Goal: Information Seeking & Learning: Learn about a topic

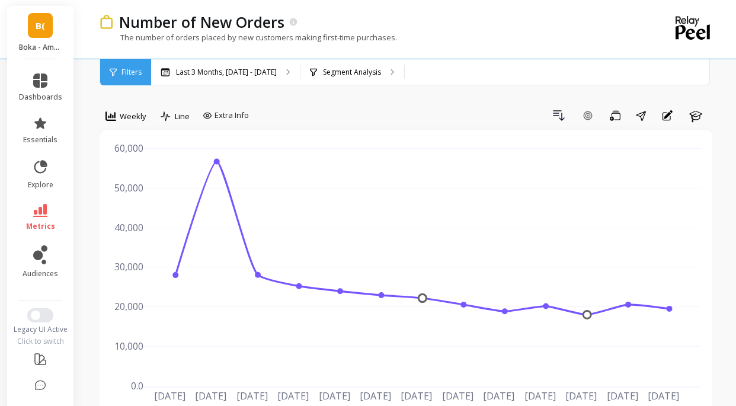
click at [46, 20] on link "B(" at bounding box center [40, 25] width 25 height 25
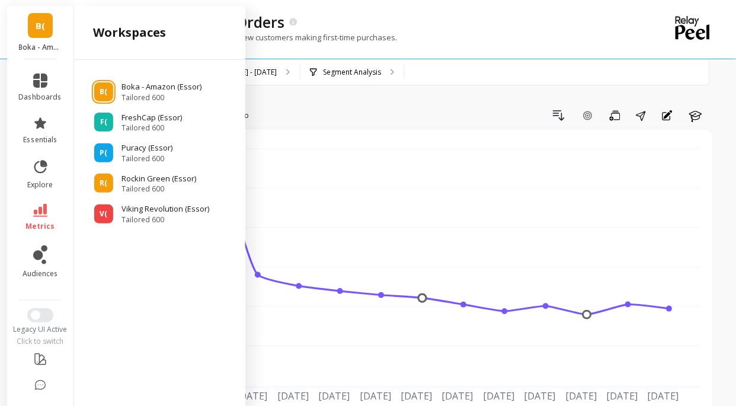
click at [40, 25] on span "B(" at bounding box center [40, 26] width 9 height 14
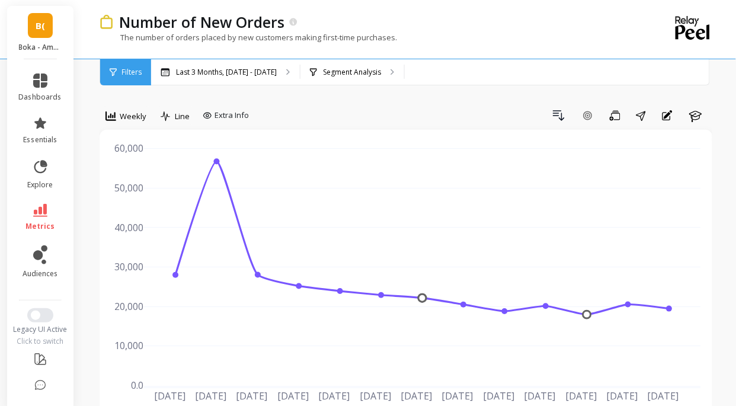
click at [37, 33] on link "B(" at bounding box center [40, 25] width 25 height 25
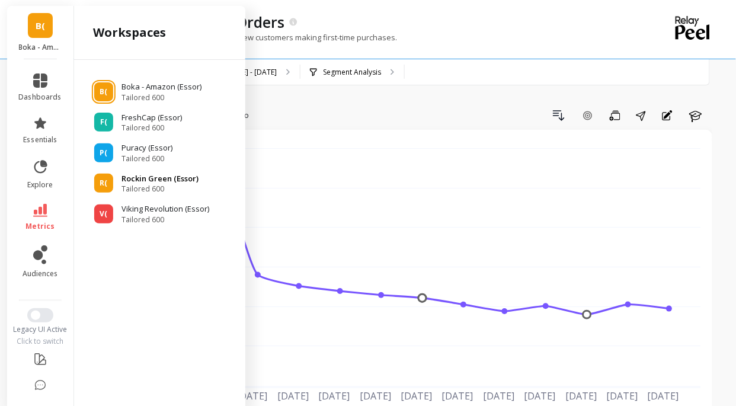
click at [155, 190] on span "Tailored 600" at bounding box center [159, 188] width 77 height 9
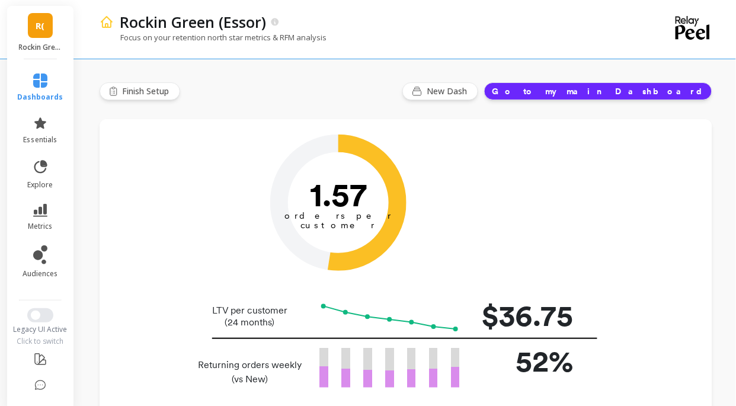
click at [47, 27] on link "R(" at bounding box center [40, 25] width 25 height 25
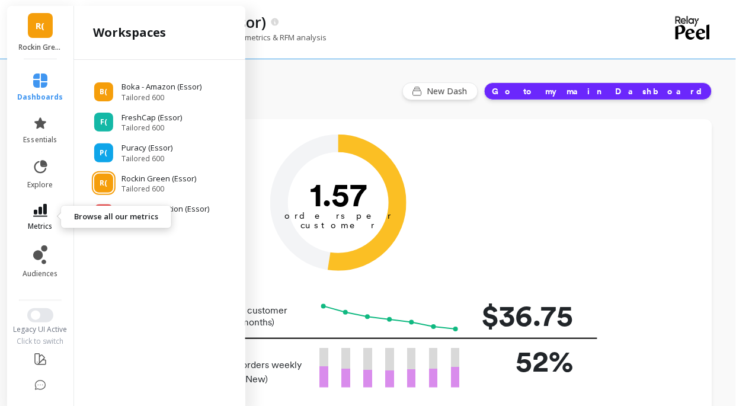
click at [44, 216] on icon at bounding box center [40, 210] width 14 height 13
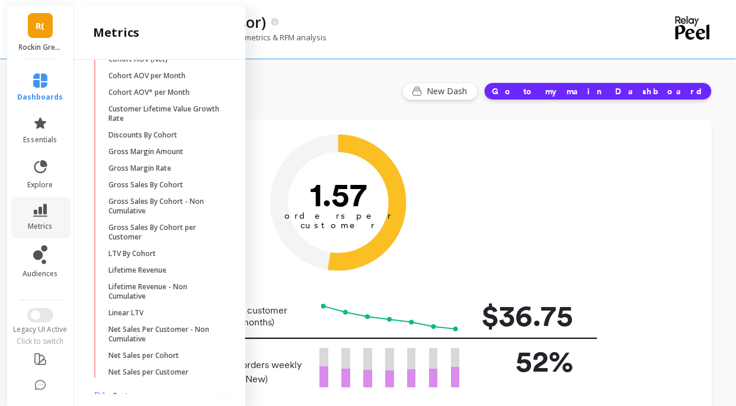
scroll to position [237, 0]
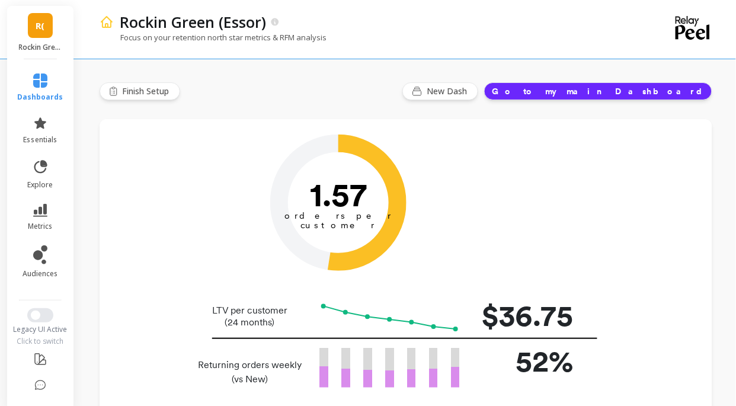
click at [398, 31] on div "Rockin Green (Essor)" at bounding box center [364, 22] width 501 height 20
click at [45, 220] on link "metrics" at bounding box center [41, 217] width 46 height 27
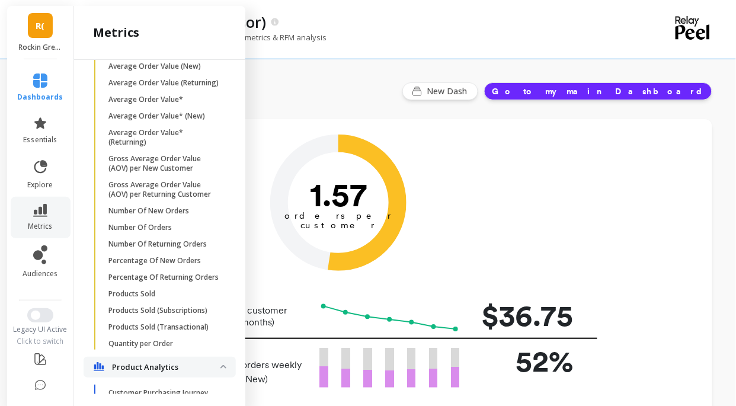
scroll to position [826, 0]
click at [149, 211] on p "Number Of New Orders" at bounding box center [148, 211] width 81 height 9
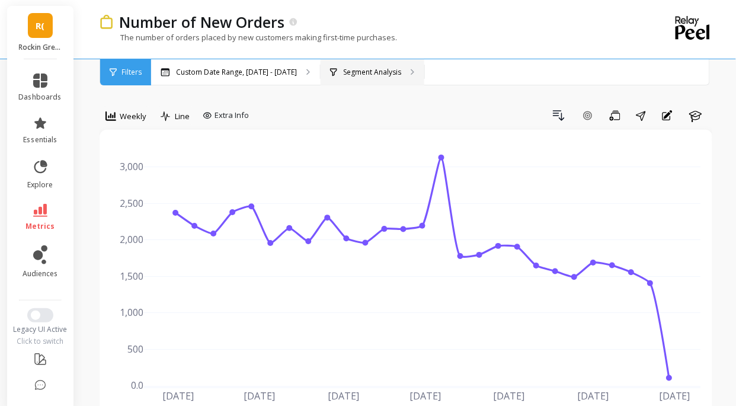
click at [361, 76] on p "Segment Analysis" at bounding box center [372, 72] width 58 height 9
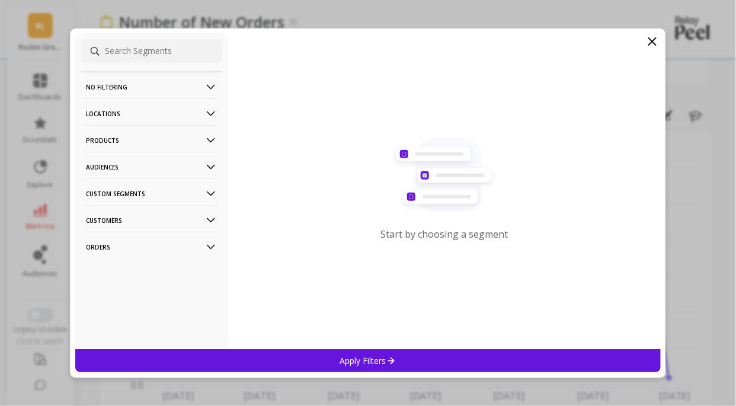
click at [172, 136] on p "Products" at bounding box center [151, 140] width 131 height 30
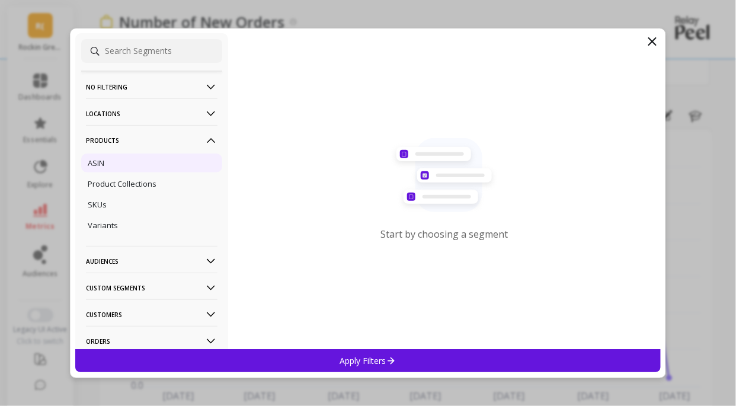
click at [101, 163] on p "ASIN" at bounding box center [96, 163] width 17 height 11
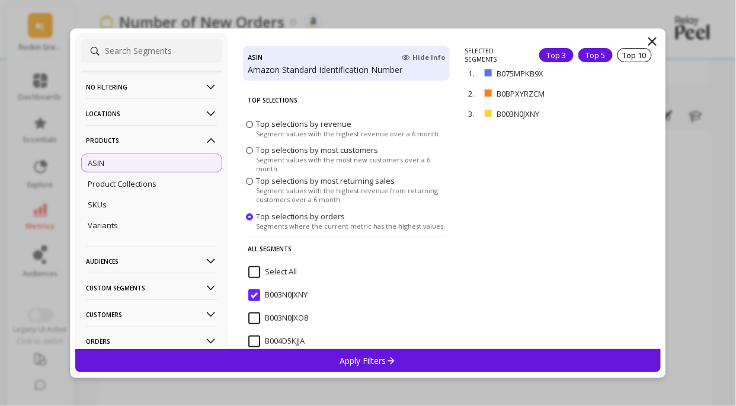
click at [589, 54] on div "Top 5" at bounding box center [595, 55] width 34 height 14
click at [355, 359] on p "Apply Filters" at bounding box center [368, 360] width 56 height 11
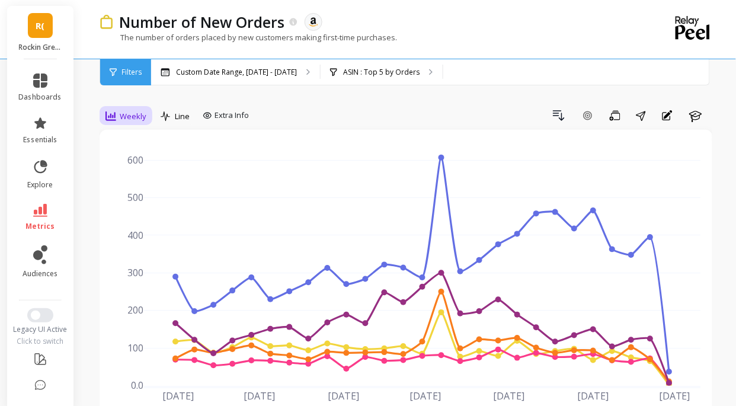
click at [124, 116] on span "Weekly" at bounding box center [133, 116] width 27 height 11
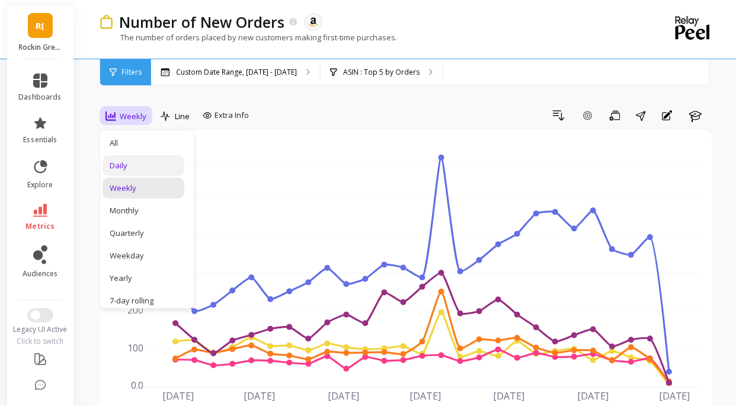
click at [127, 158] on div "Daily" at bounding box center [143, 165] width 82 height 21
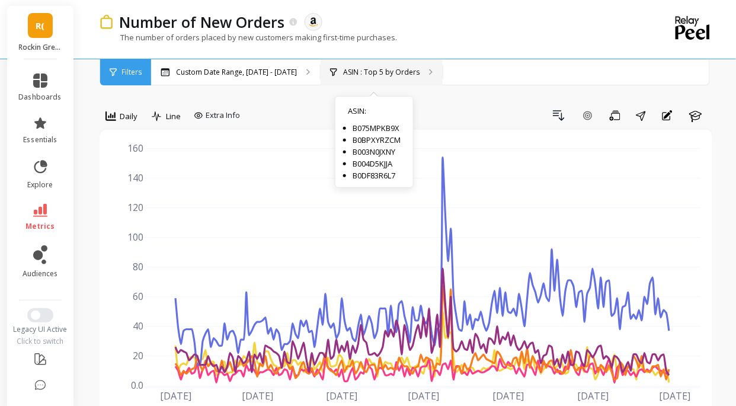
click at [358, 76] on div "ASIN : Top 5 by Orders ASIN : B075MPKB9X B0BPXYRZCM B003N0JXNY B004D5KJJA B0DF8…" at bounding box center [381, 72] width 122 height 26
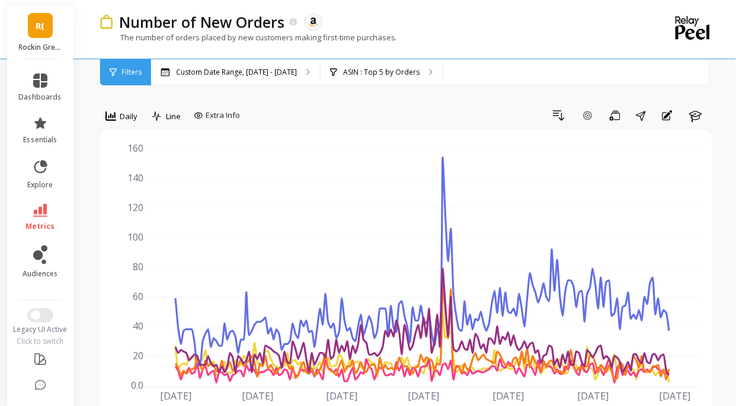
click at [34, 24] on link "R(" at bounding box center [40, 25] width 25 height 25
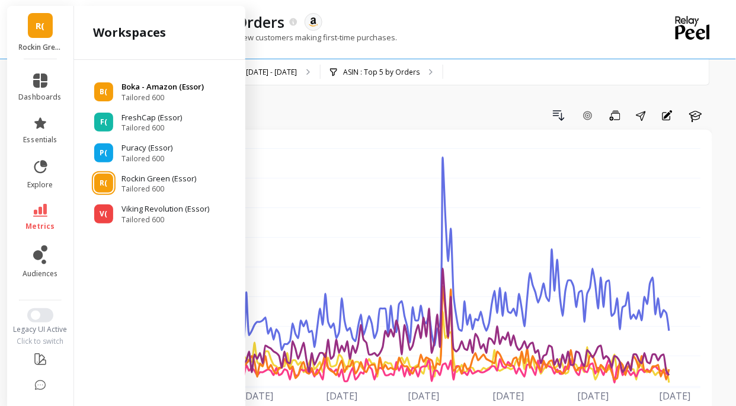
click at [143, 91] on p "Boka - Amazon (Essor)" at bounding box center [162, 87] width 82 height 12
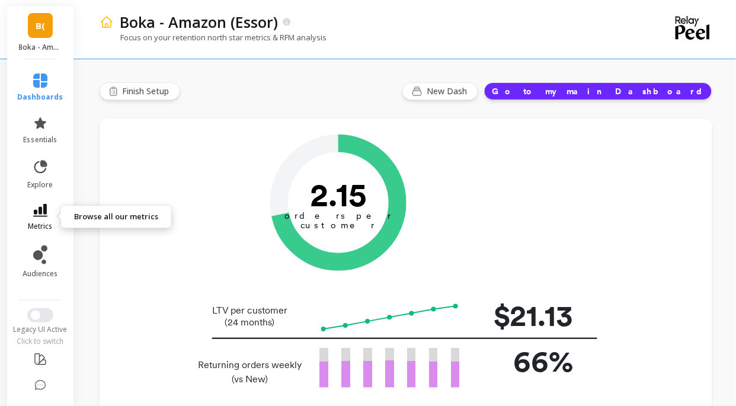
click at [38, 226] on span "metrics" at bounding box center [40, 225] width 25 height 9
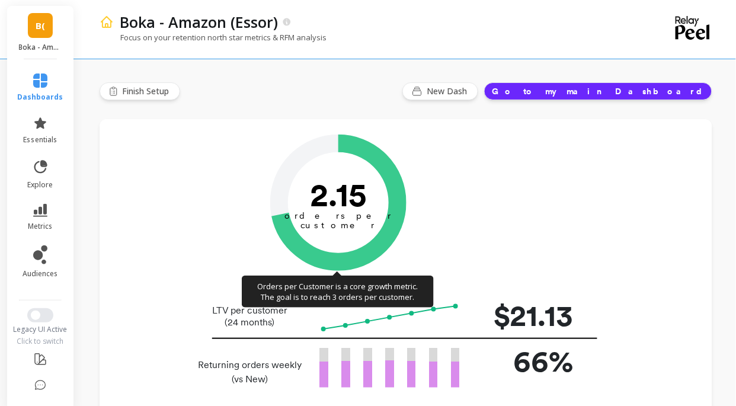
click at [380, 266] on icon "2.15 orders per customer" at bounding box center [338, 202] width 136 height 136
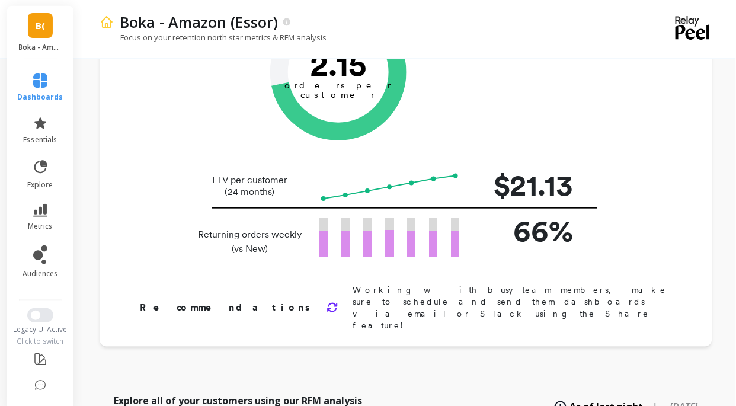
scroll to position [130, 0]
click at [40, 214] on icon at bounding box center [40, 210] width 14 height 13
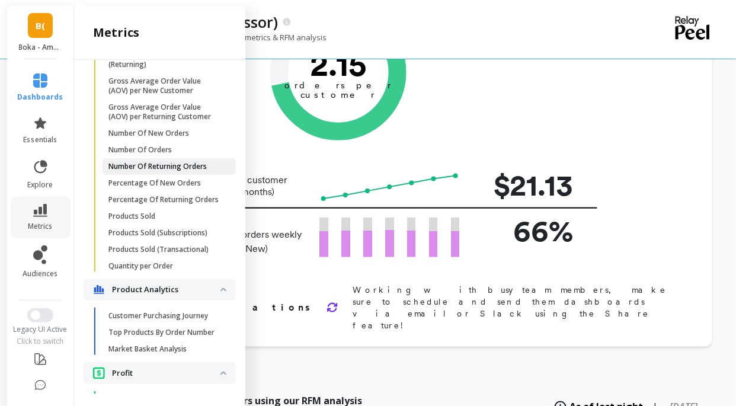
scroll to position [853, 0]
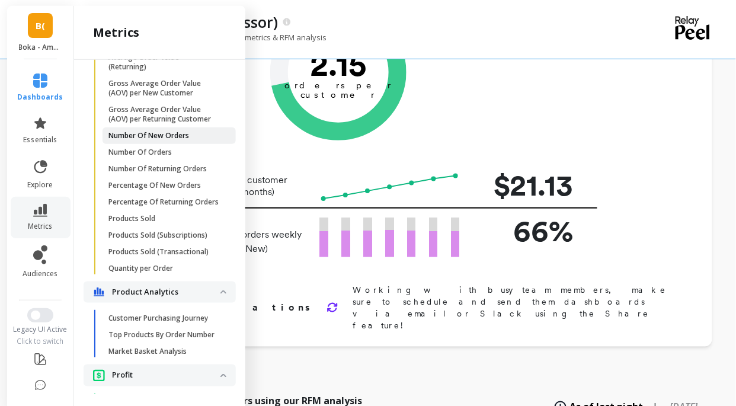
click at [170, 133] on p "Number Of New Orders" at bounding box center [148, 135] width 81 height 9
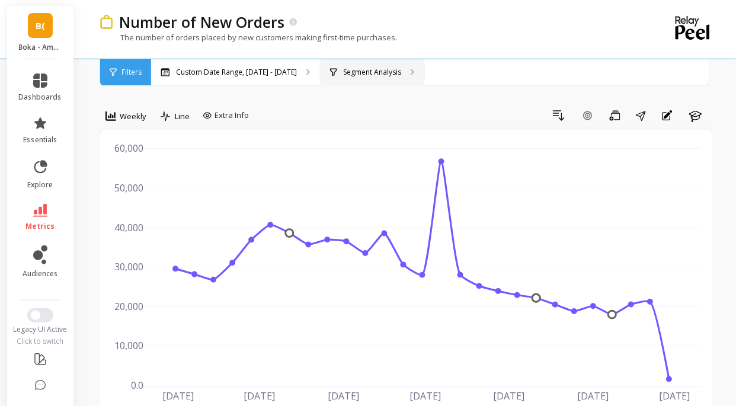
click at [359, 69] on p "Segment Analysis" at bounding box center [372, 72] width 58 height 9
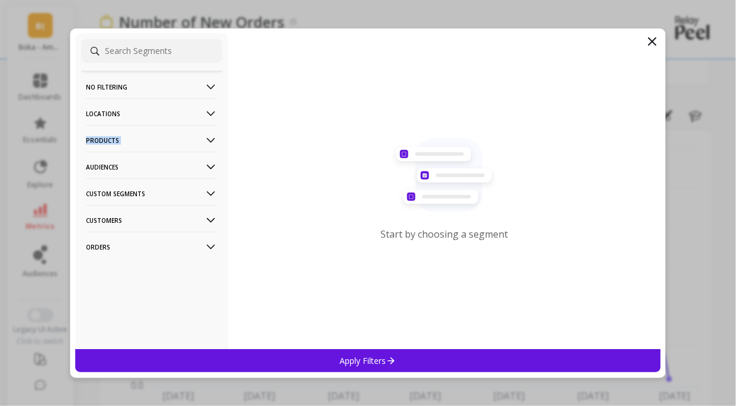
click at [208, 133] on p "Products" at bounding box center [151, 140] width 131 height 30
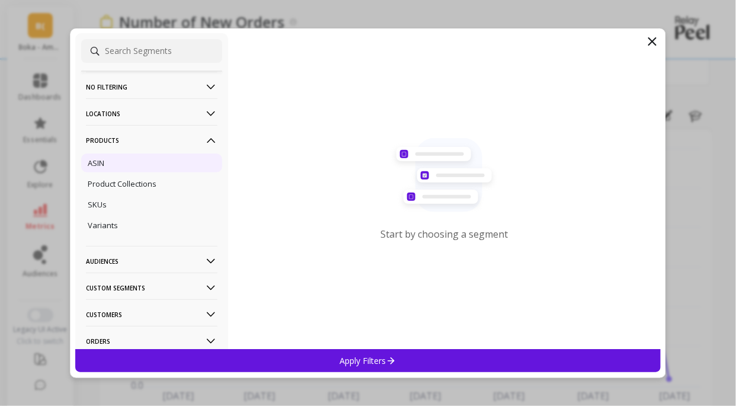
click at [107, 162] on div "ASIN" at bounding box center [151, 162] width 141 height 19
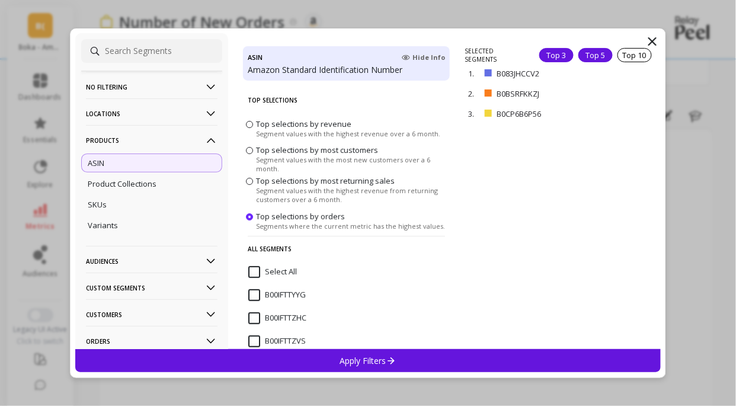
click at [586, 56] on div "Top 5" at bounding box center [595, 55] width 34 height 14
click at [391, 367] on div "Apply Filters" at bounding box center [367, 360] width 585 height 23
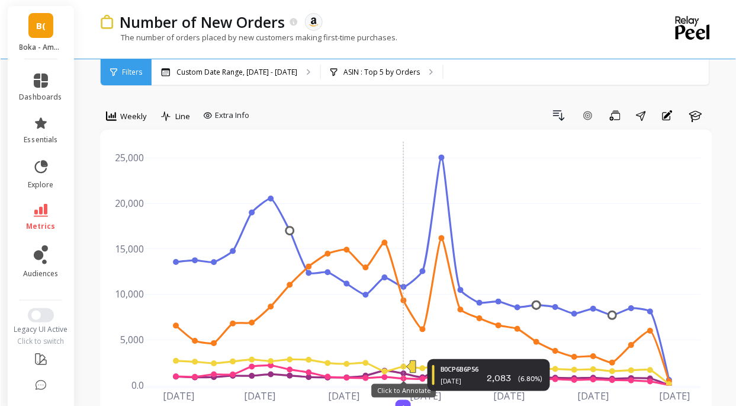
scroll to position [54, 0]
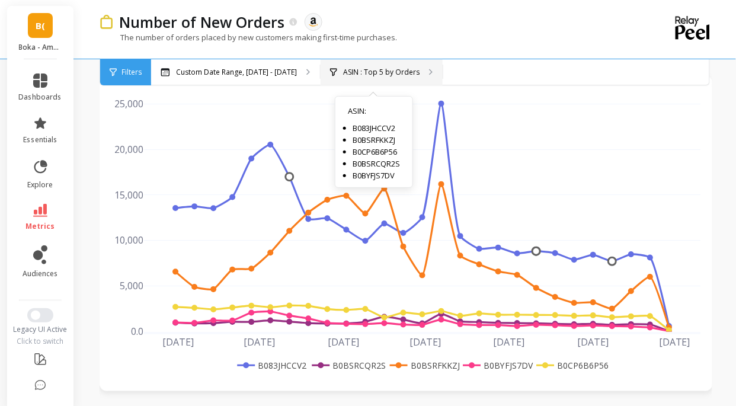
click at [363, 70] on p "ASIN : Top 5 by Orders" at bounding box center [381, 72] width 76 height 9
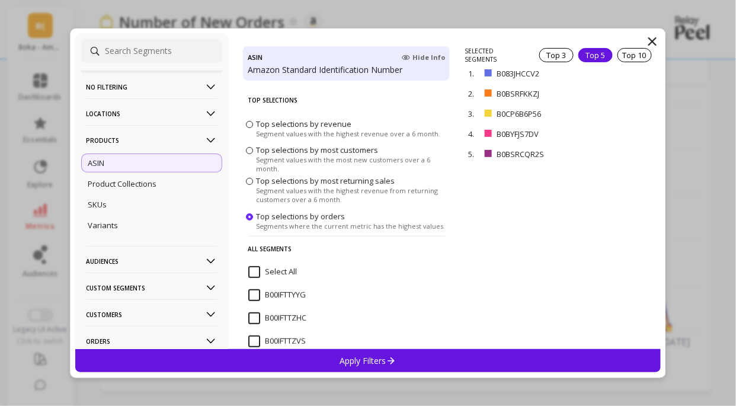
click at [654, 40] on icon at bounding box center [652, 41] width 14 height 14
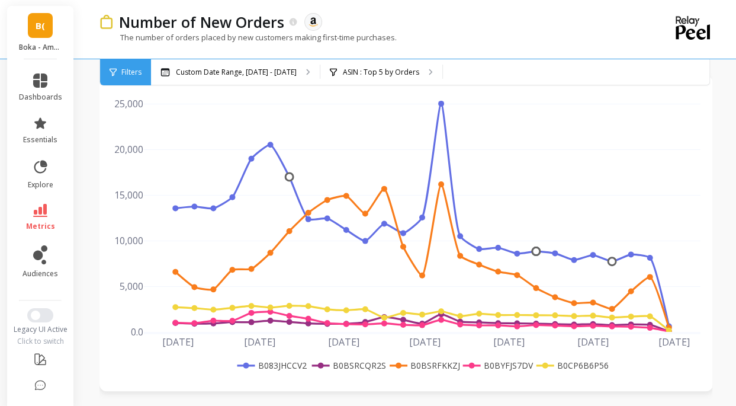
click at [129, 74] on span "Filters" at bounding box center [131, 72] width 20 height 9
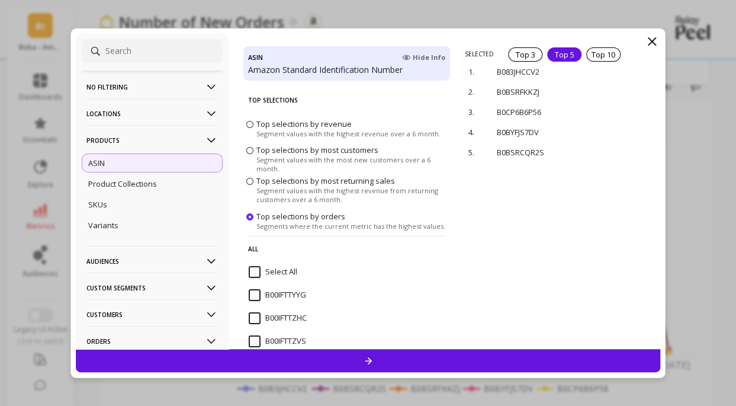
scroll to position [0, 0]
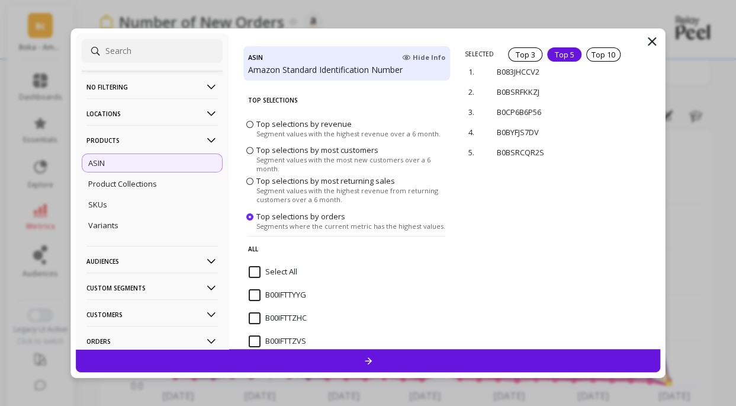
click at [285, 72] on p "Amazon Standard Identification Number" at bounding box center [346, 70] width 197 height 12
click at [303, 223] on span "Segments where the current metric has the highest values." at bounding box center [350, 225] width 189 height 9
click at [0, 0] on input "Top selections by orders Segments where the current metric has the highest valu…" at bounding box center [0, 0] width 0 height 0
click at [151, 92] on p "No filtering" at bounding box center [151, 87] width 131 height 30
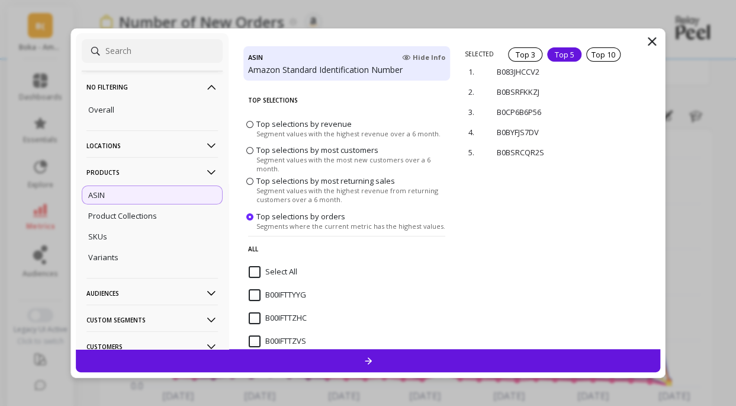
click at [125, 121] on div "No filtering Overall Locations Cities Countries Physical Location Sales Channel…" at bounding box center [152, 191] width 153 height 316
click at [118, 113] on div "Overall" at bounding box center [152, 109] width 141 height 19
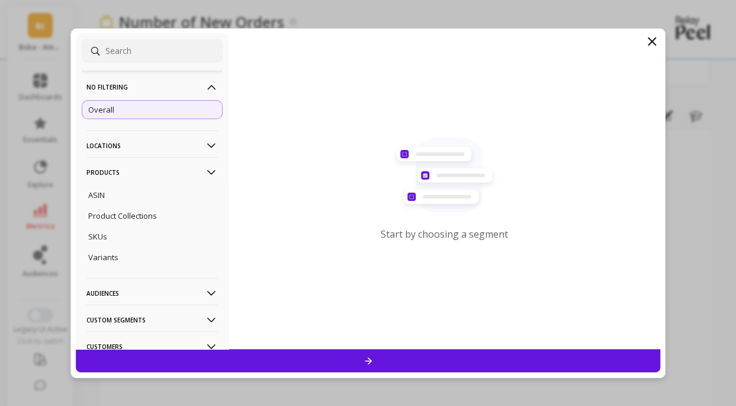
click at [370, 358] on icon at bounding box center [368, 360] width 10 height 10
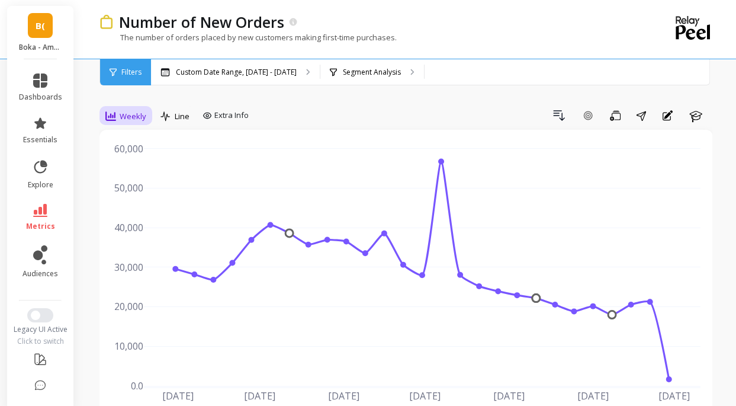
click at [118, 116] on div "Weekly" at bounding box center [125, 116] width 41 height 14
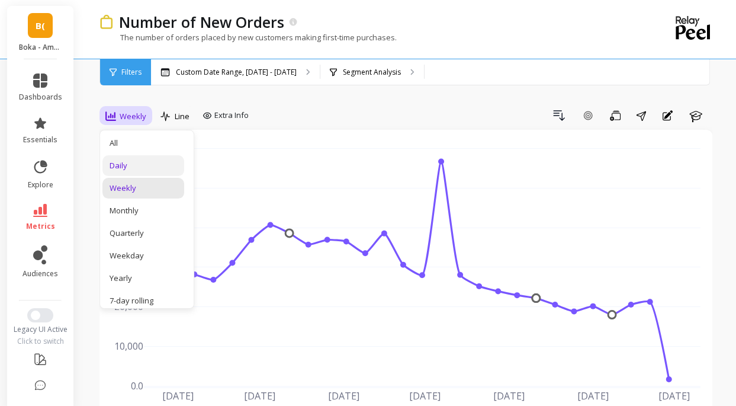
click at [125, 169] on div "Daily" at bounding box center [144, 165] width 68 height 11
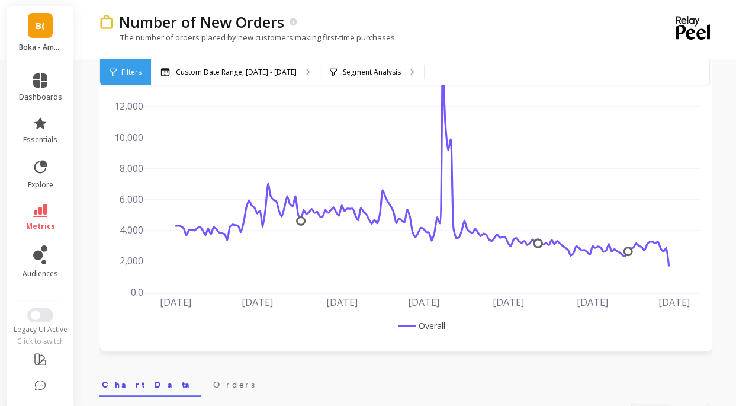
scroll to position [95, 0]
click at [370, 69] on p "Segment Analysis" at bounding box center [372, 72] width 58 height 9
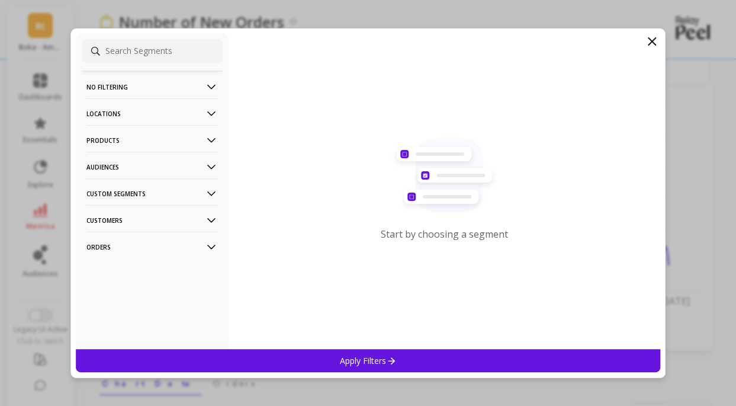
click at [169, 159] on p "Audiences" at bounding box center [151, 167] width 131 height 30
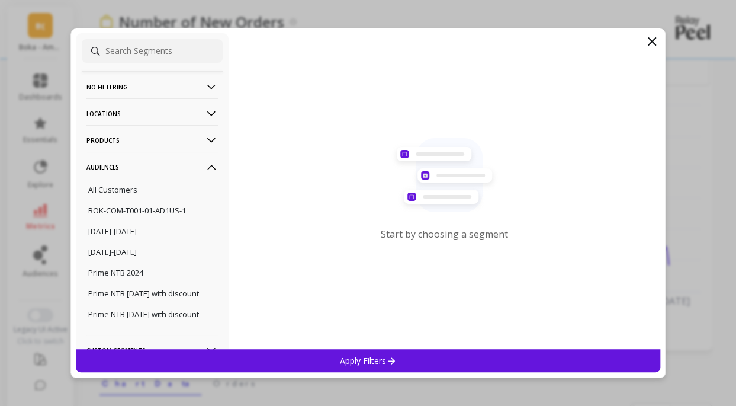
click at [190, 169] on p "Audiences" at bounding box center [151, 167] width 131 height 30
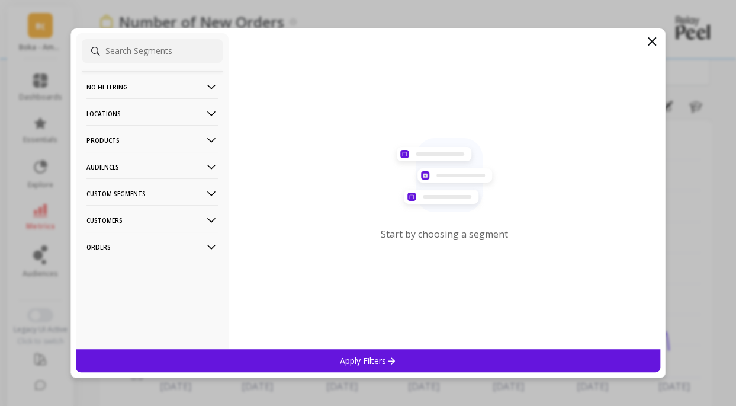
scroll to position [0, 0]
click at [203, 135] on p "Products" at bounding box center [151, 140] width 131 height 30
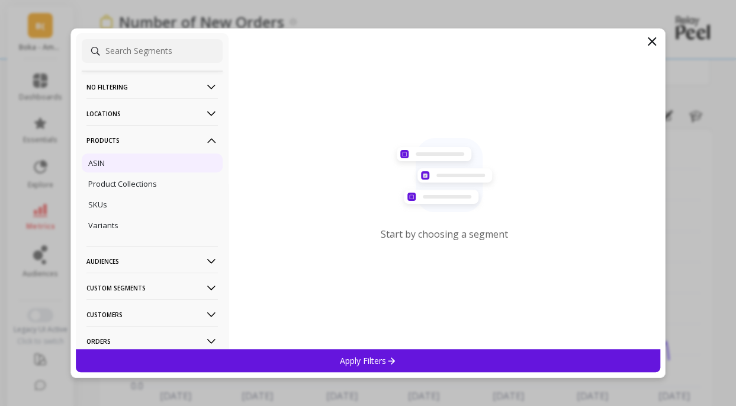
click at [115, 165] on div "ASIN" at bounding box center [152, 162] width 141 height 19
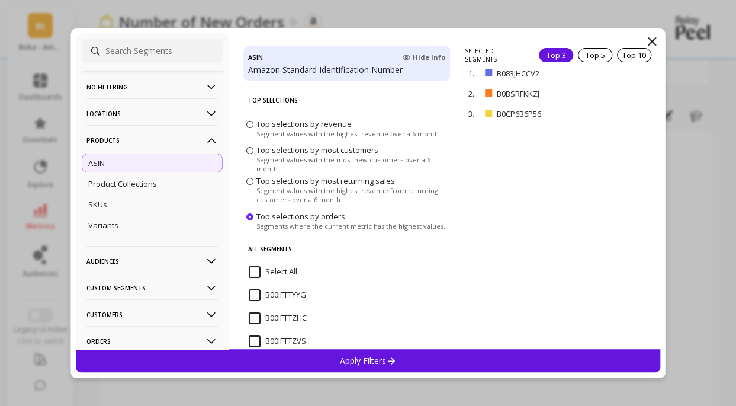
click at [611, 56] on span "Top 3 Top 5 Top 10" at bounding box center [597, 54] width 117 height 15
click at [602, 56] on div "Top 5" at bounding box center [595, 55] width 34 height 14
click at [393, 369] on div "Apply Filters" at bounding box center [368, 360] width 585 height 23
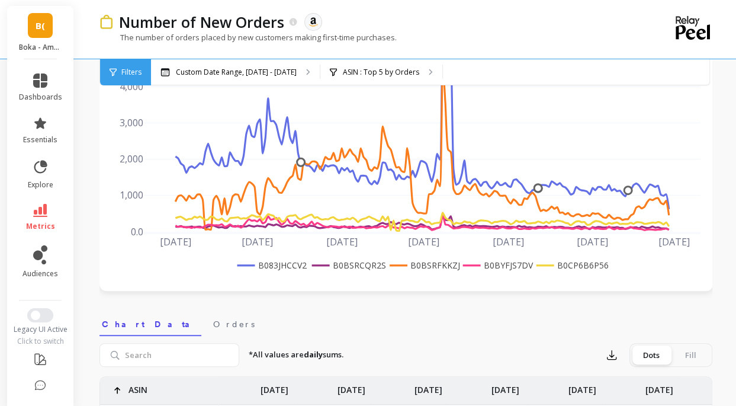
scroll to position [118, 0]
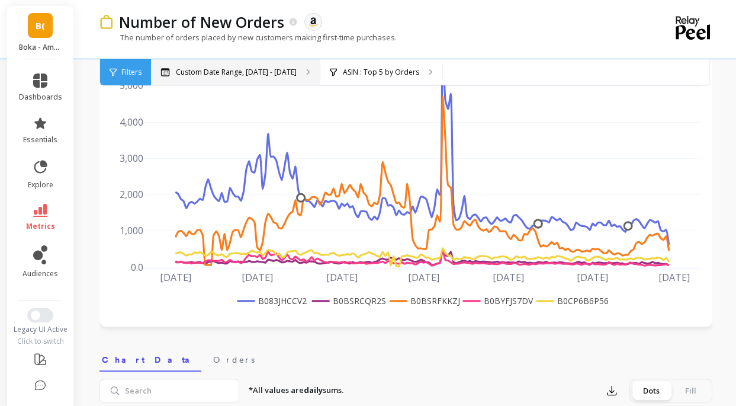
click at [245, 63] on div "Custom Date Range, Apr 1 - Sep 29" at bounding box center [235, 72] width 169 height 26
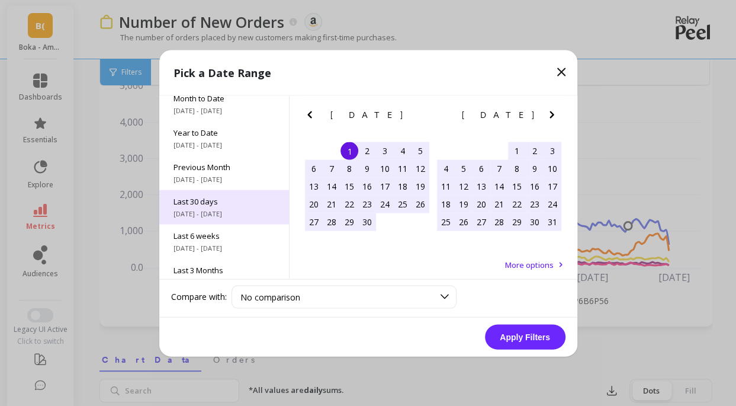
click at [220, 209] on span "8/31/2025 - 9/29/2025" at bounding box center [224, 212] width 101 height 9
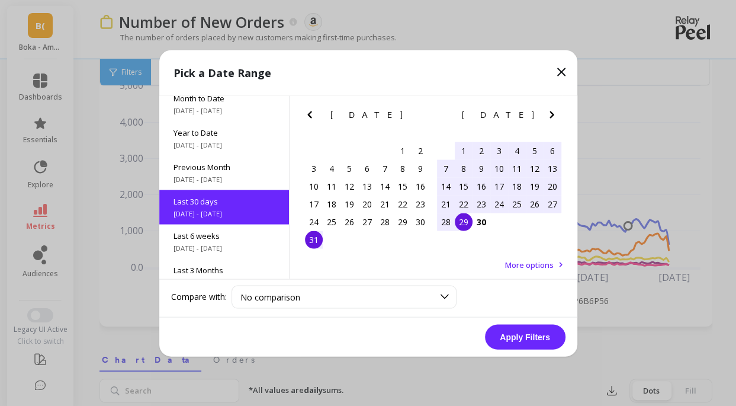
scroll to position [28, 0]
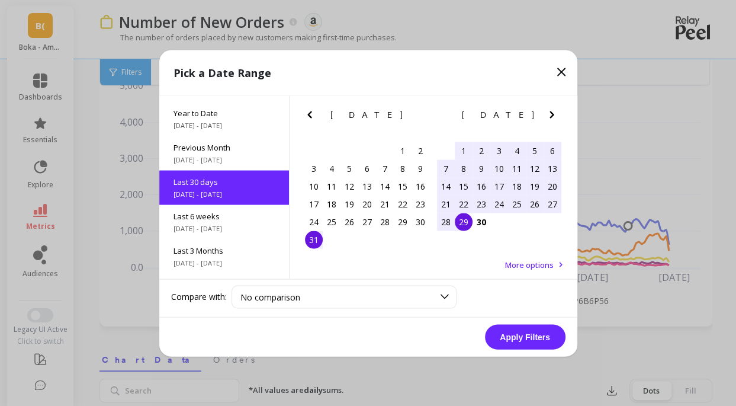
click at [505, 318] on div "Apply Filters" at bounding box center [368, 336] width 418 height 39
click at [508, 325] on button "Apply Filters" at bounding box center [525, 336] width 81 height 25
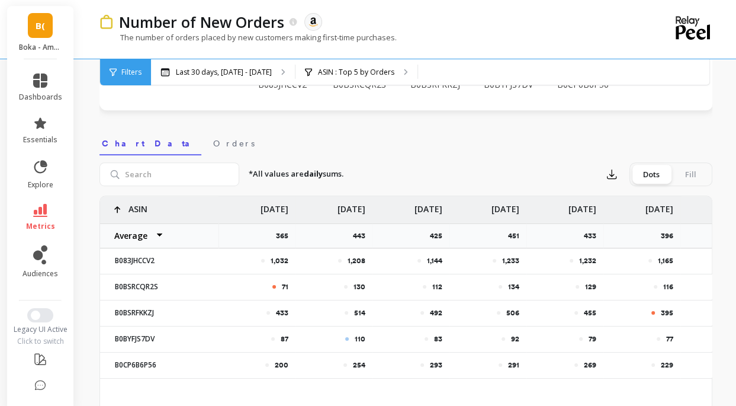
scroll to position [335, 0]
drag, startPoint x: 165, startPoint y: 364, endPoint x: 102, endPoint y: 364, distance: 62.2
click at [102, 364] on div "B0CP6B6P56" at bounding box center [159, 364] width 118 height 25
copy p "B0CP6B6P56"
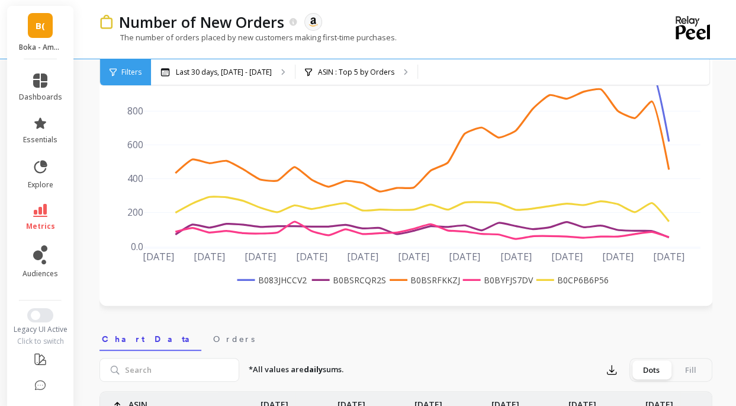
scroll to position [0, 0]
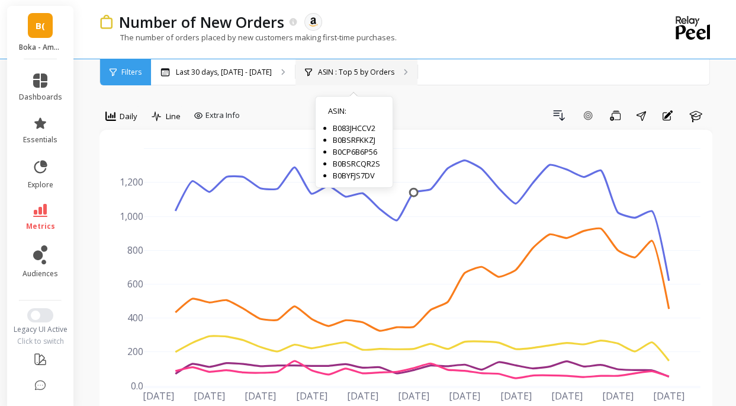
click at [339, 68] on p "ASIN : Top 5 by Orders" at bounding box center [356, 72] width 76 height 9
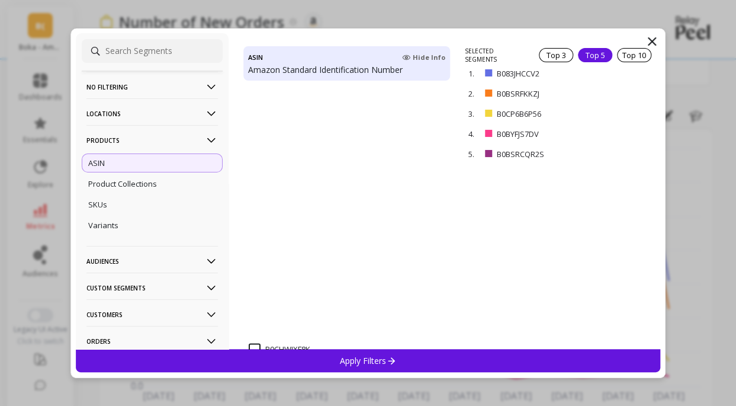
scroll to position [4299, 0]
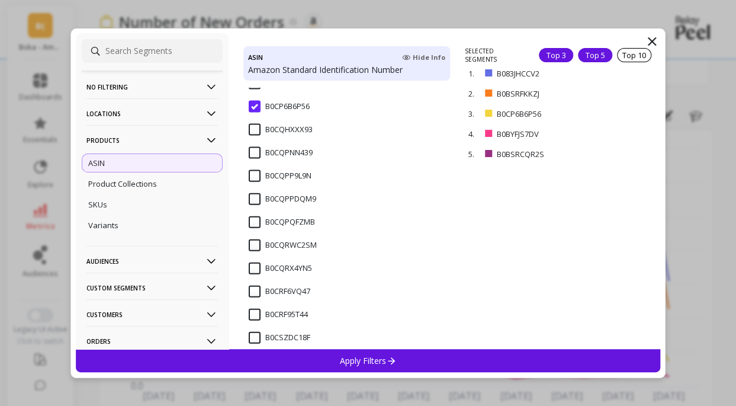
click at [558, 56] on div "Top 3" at bounding box center [556, 55] width 34 height 14
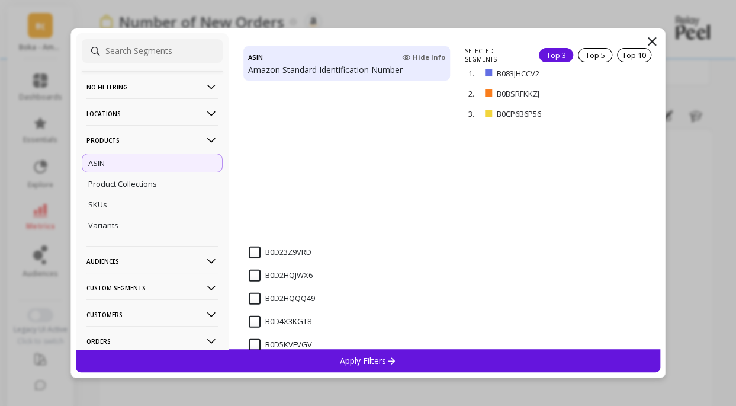
scroll to position [4797, 0]
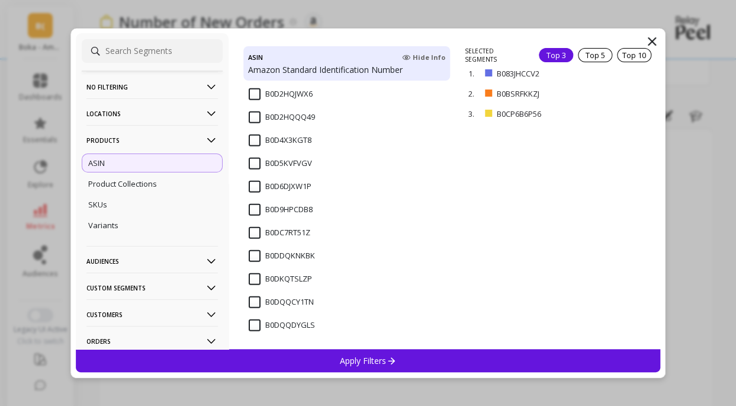
click at [258, 296] on input "B0DQQCY1TN" at bounding box center [281, 302] width 65 height 12
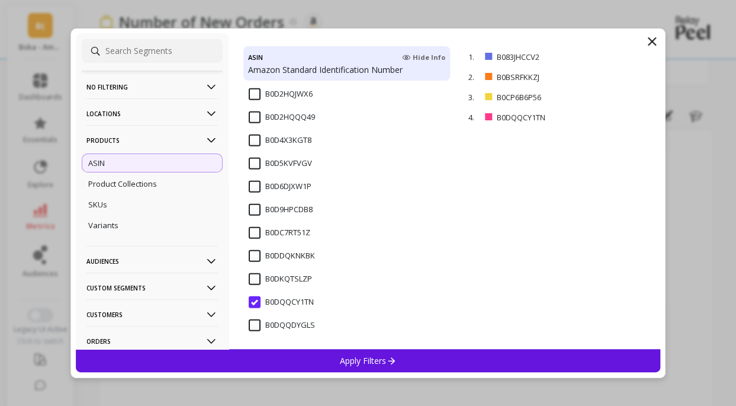
click at [249, 326] on input "B0DQQDYGLS" at bounding box center [282, 325] width 66 height 12
click at [372, 362] on p "Apply Filters" at bounding box center [368, 360] width 56 height 11
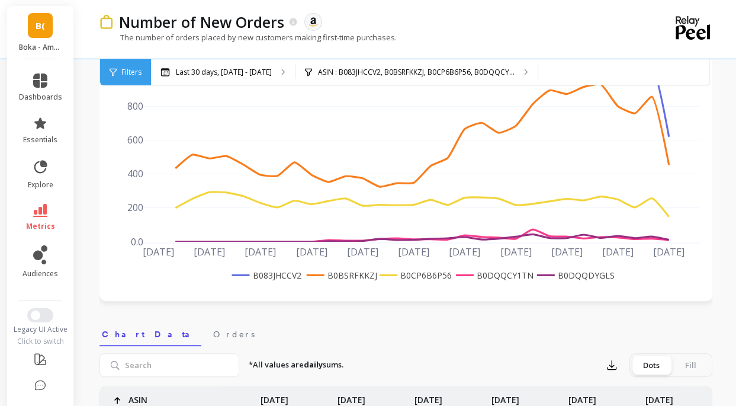
scroll to position [144, 0]
